Goal: Task Accomplishment & Management: Use online tool/utility

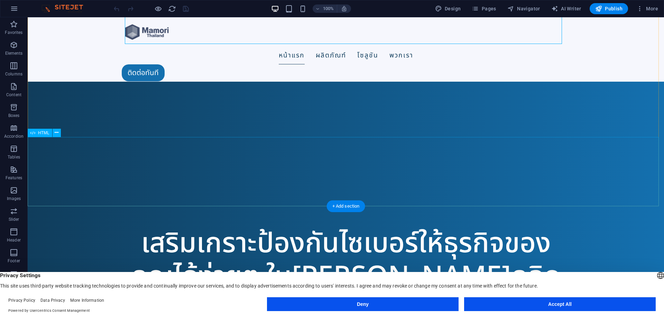
scroll to position [138, 0]
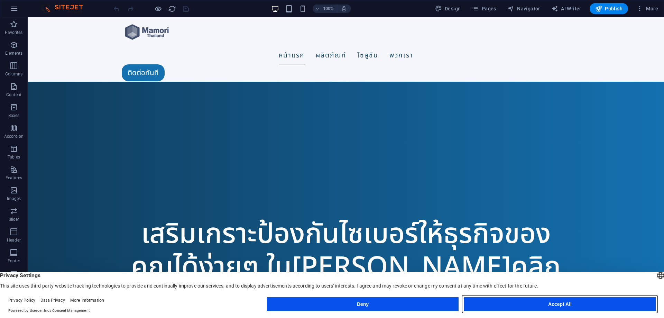
click at [536, 301] on button "Accept All" at bounding box center [560, 304] width 192 height 14
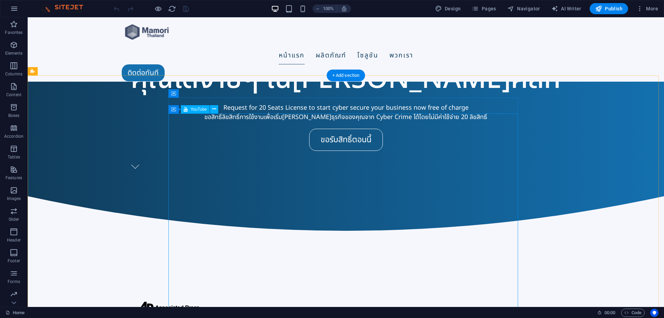
scroll to position [346, 0]
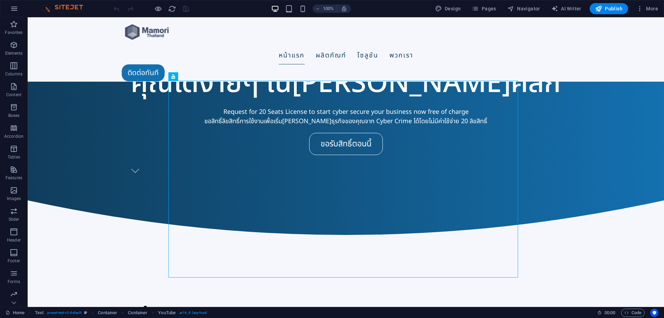
scroll to position [207, 0]
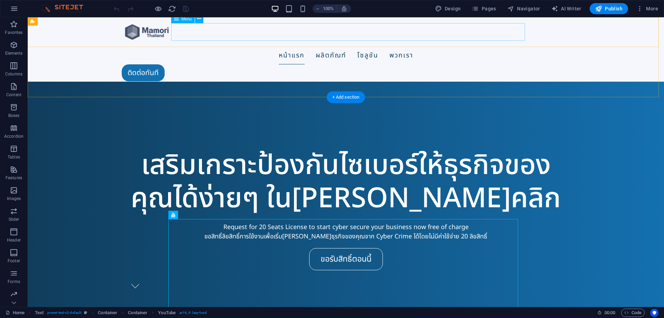
click at [435, 47] on nav "หน้าแรก ผลิตภัณฑ์ M4IP - Zero Trust Network Module M4PAM - Privileged Access Mo…" at bounding box center [346, 56] width 448 height 18
select select
select select "2"
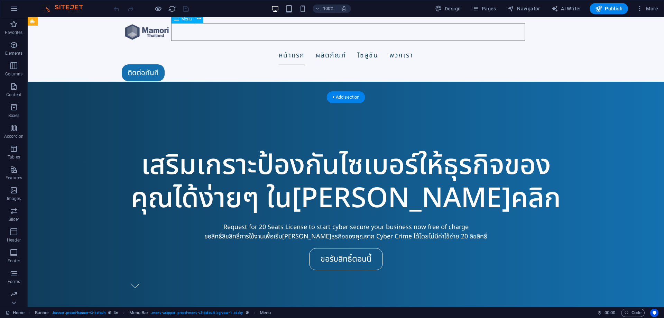
select select
select select "3"
select select
select select "4"
select select
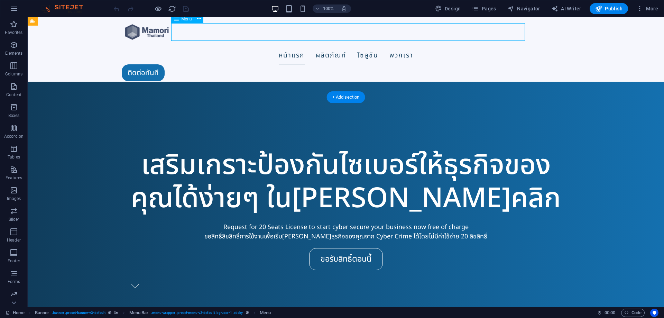
select select "5"
select select
select select "6"
select select
select select "7"
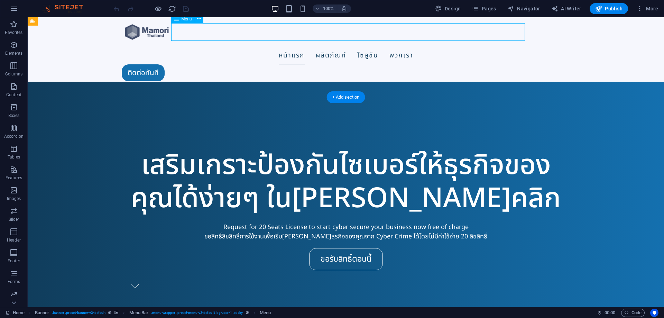
select select
select select "9"
select select
select select "14"
select select
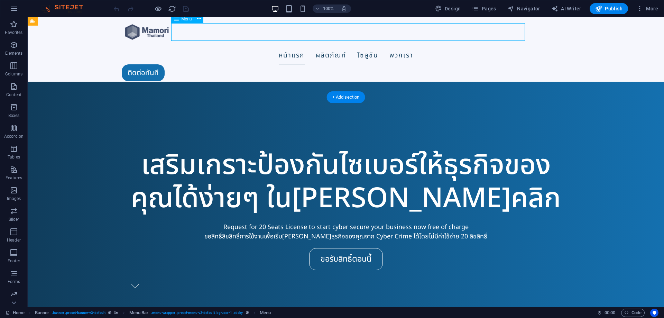
select select "15"
select select
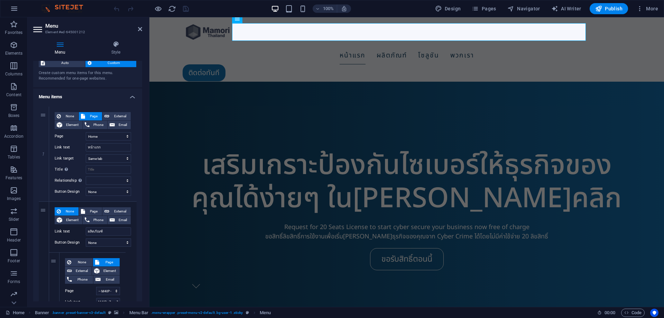
scroll to position [0, 0]
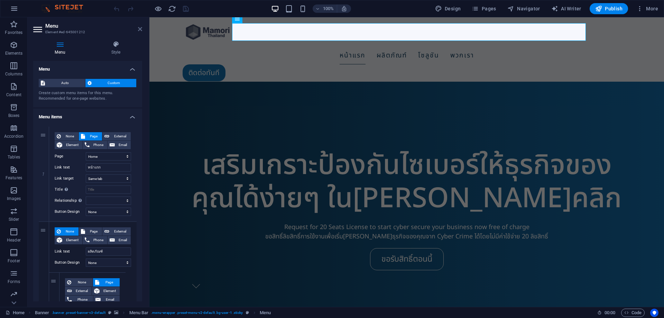
click at [140, 29] on icon at bounding box center [140, 29] width 4 height 6
